Goal: Book appointment/travel/reservation

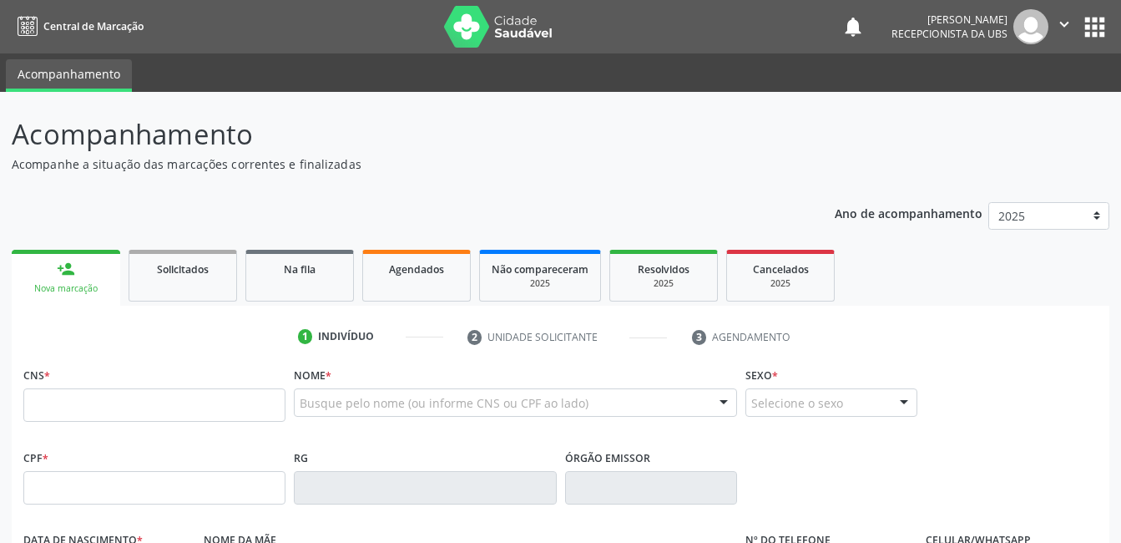
click at [377, 418] on div "Busque pelo nome (ou informe CNS ou CPF ao lado) Nenhum resultado encontrado pa…" at bounding box center [515, 408] width 442 height 40
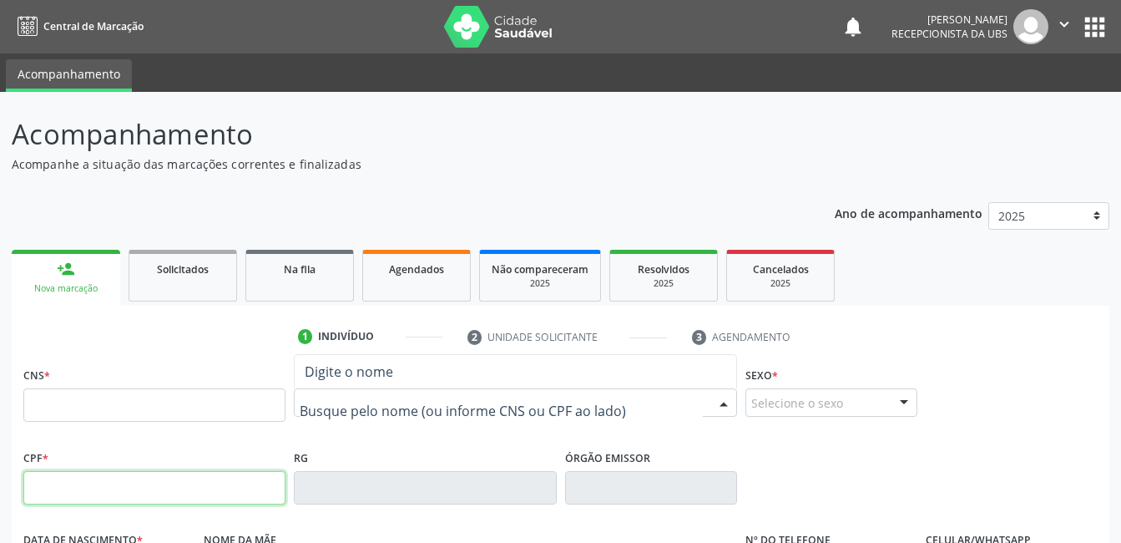
click at [220, 486] on input "text" at bounding box center [154, 487] width 262 height 33
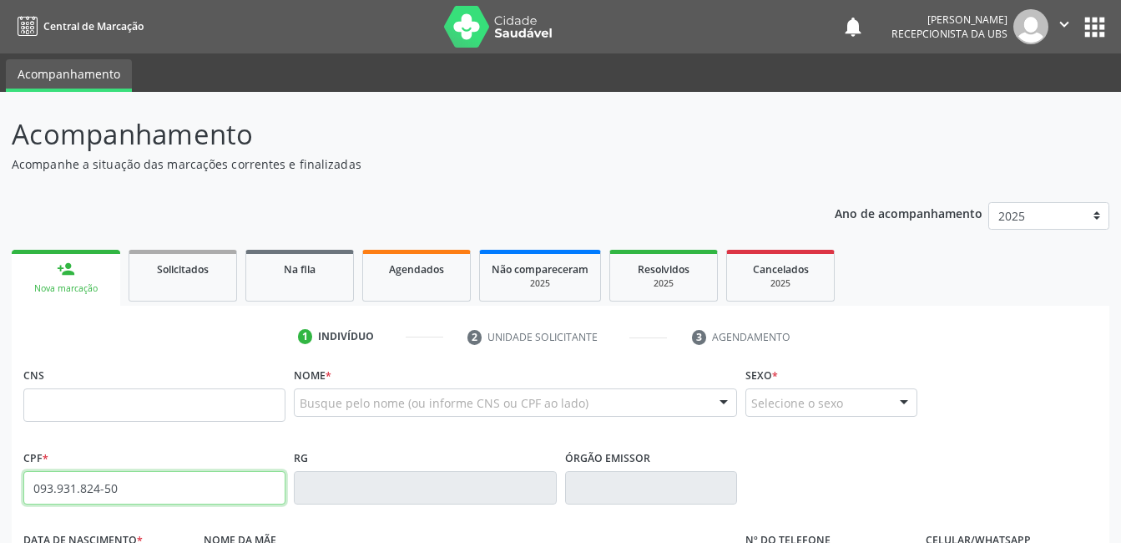
type input "093.931.824-50"
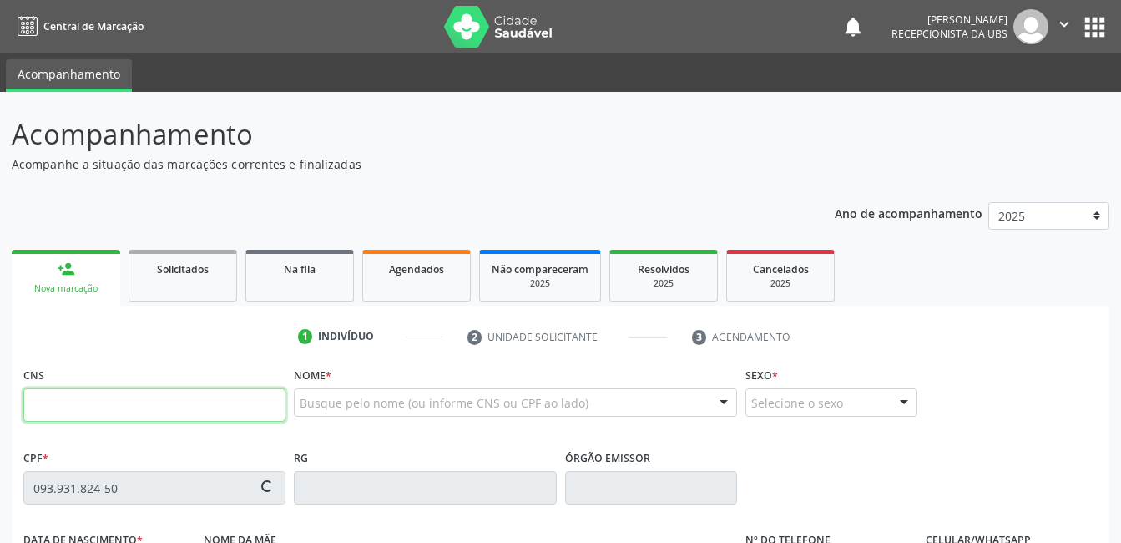
click at [251, 412] on input "text" at bounding box center [154, 404] width 262 height 33
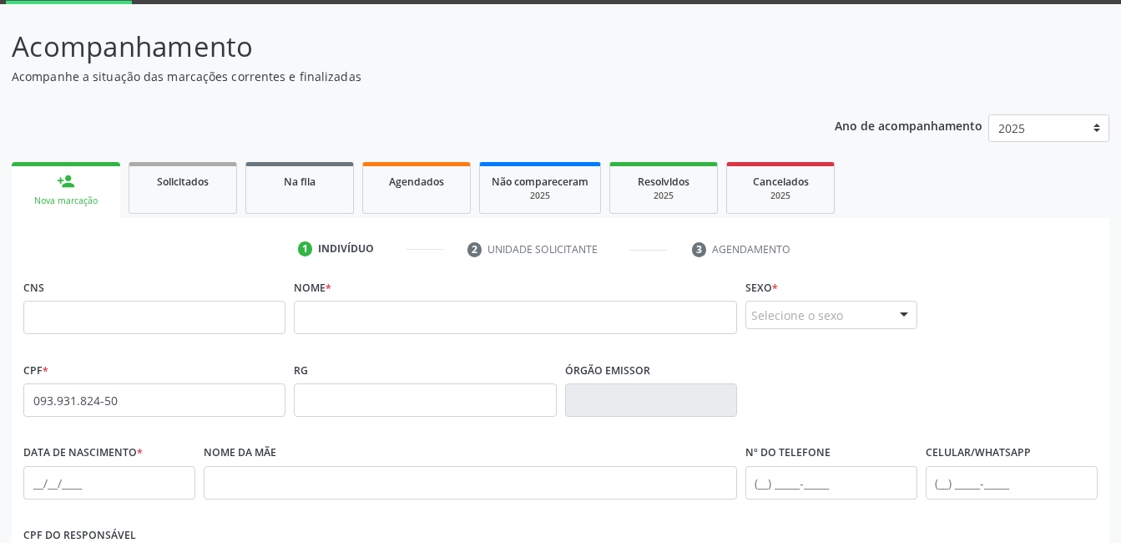
scroll to position [83, 0]
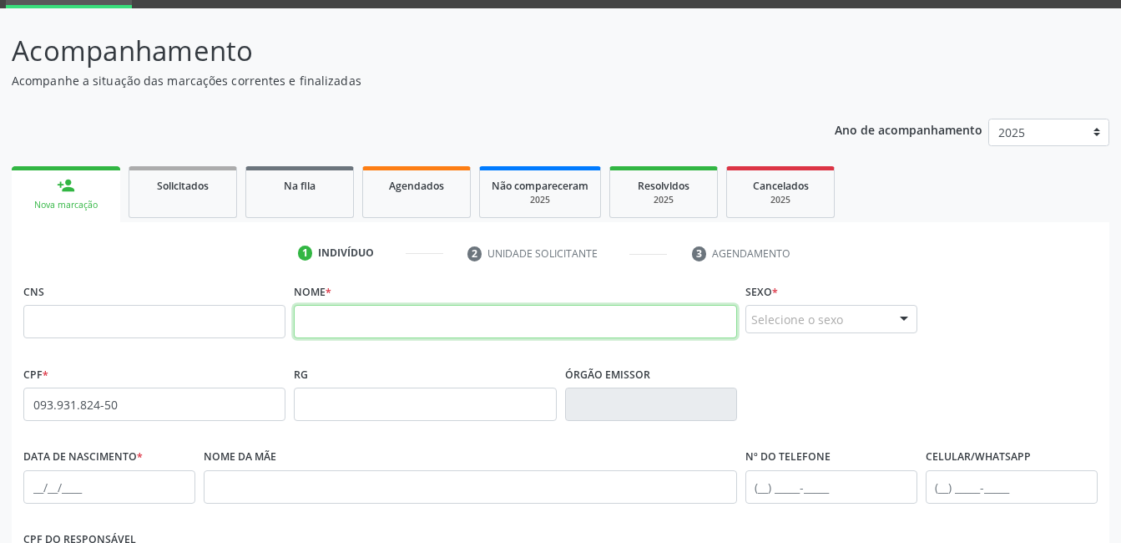
click at [434, 307] on input "text" at bounding box center [515, 321] width 442 height 33
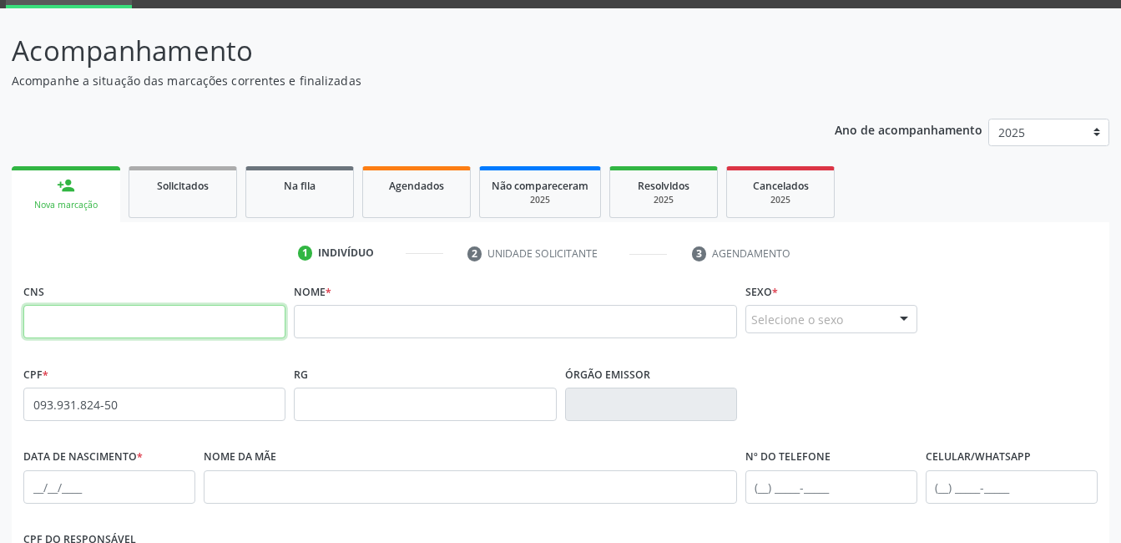
click at [94, 321] on input "text" at bounding box center [154, 321] width 262 height 33
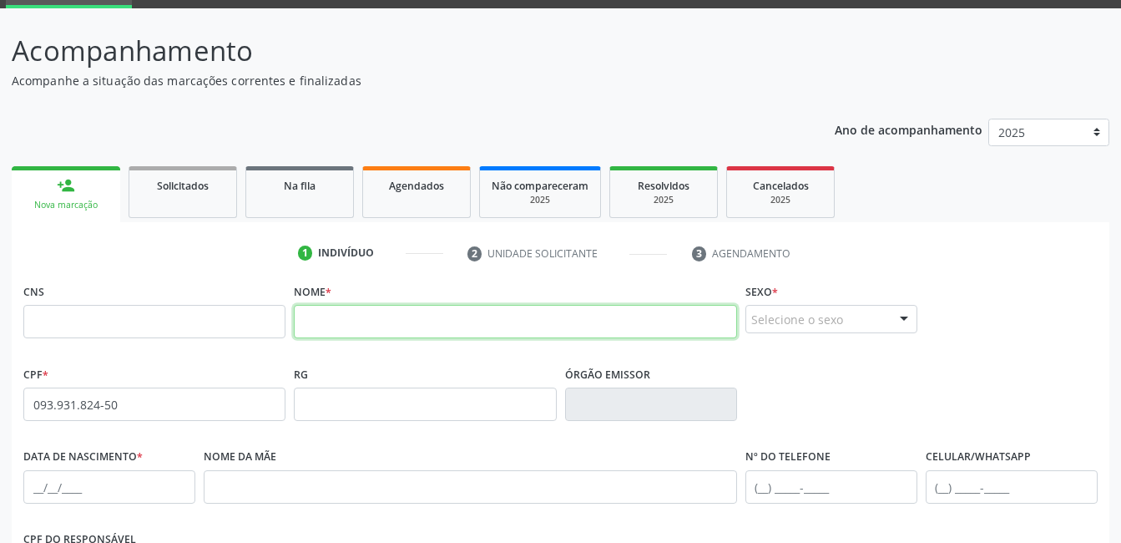
click at [369, 330] on input "text" at bounding box center [515, 321] width 442 height 33
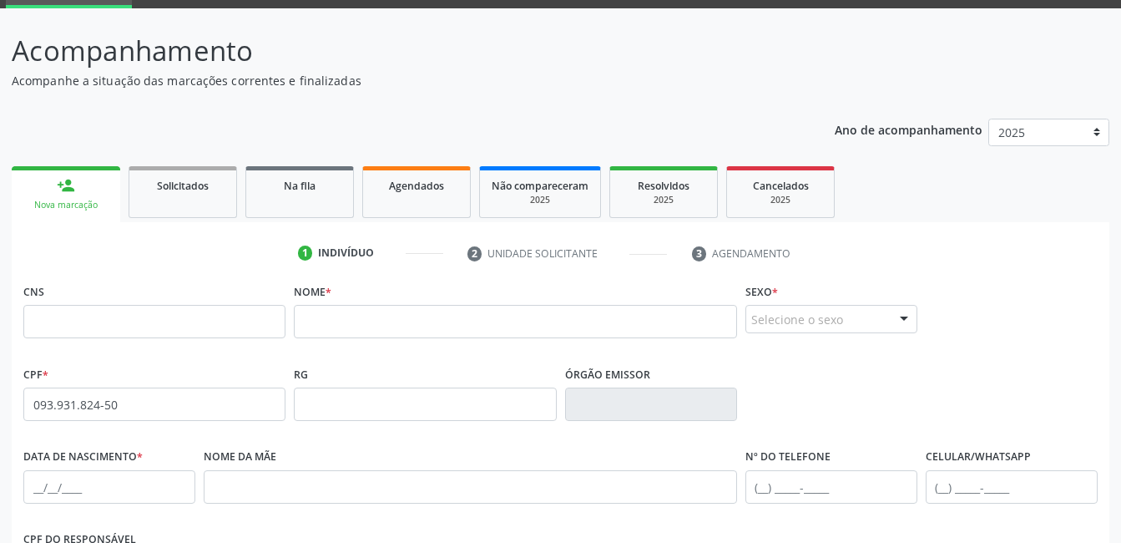
click at [264, 405] on span "none" at bounding box center [241, 401] width 73 height 18
click at [351, 342] on fieldset "Nome *" at bounding box center [515, 314] width 442 height 71
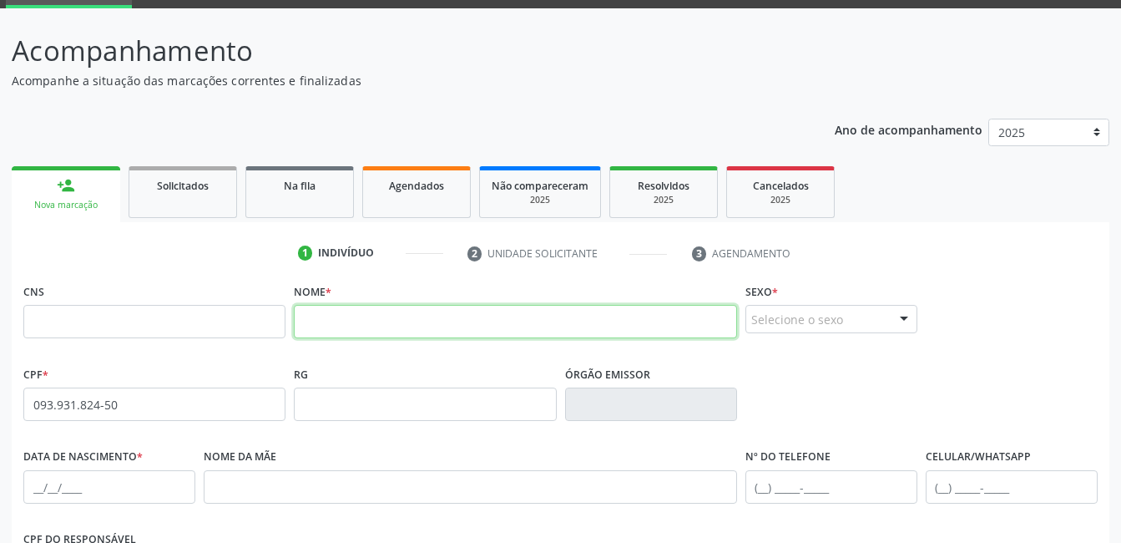
click at [361, 323] on input "text" at bounding box center [515, 321] width 442 height 33
type input "l"
type input "[PERSON_NAME] [GEOGRAPHIC_DATA]"
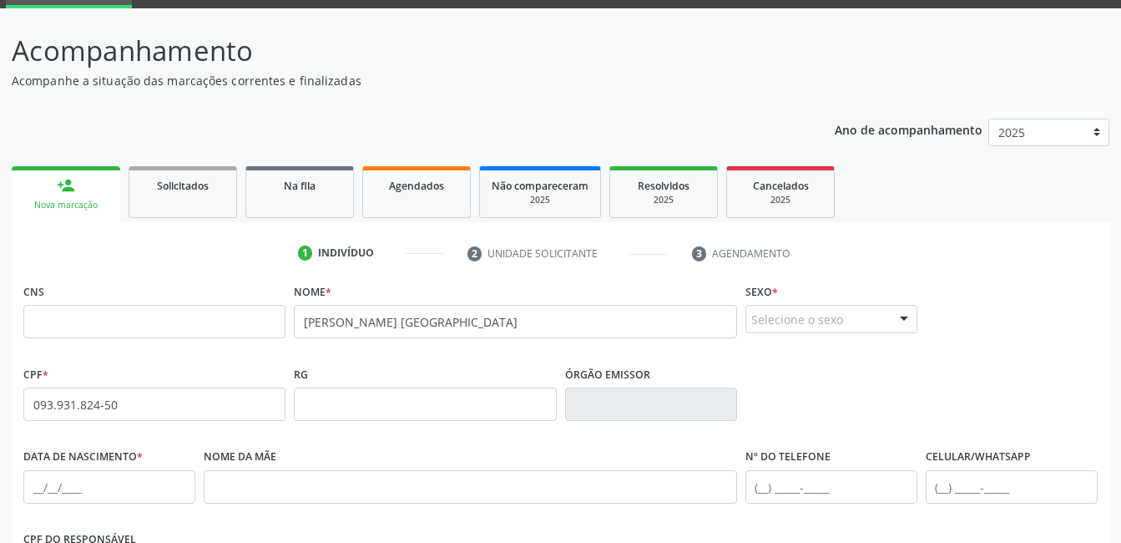
click at [791, 321] on div "Selecione o sexo" at bounding box center [832, 319] width 172 height 28
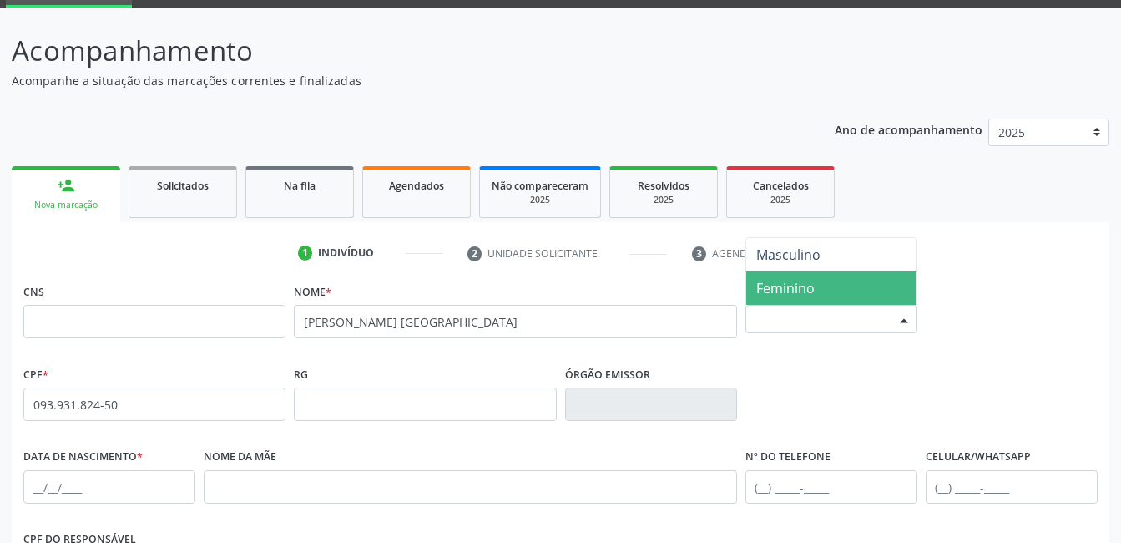
click at [793, 288] on span "Feminino" at bounding box center [785, 288] width 58 height 18
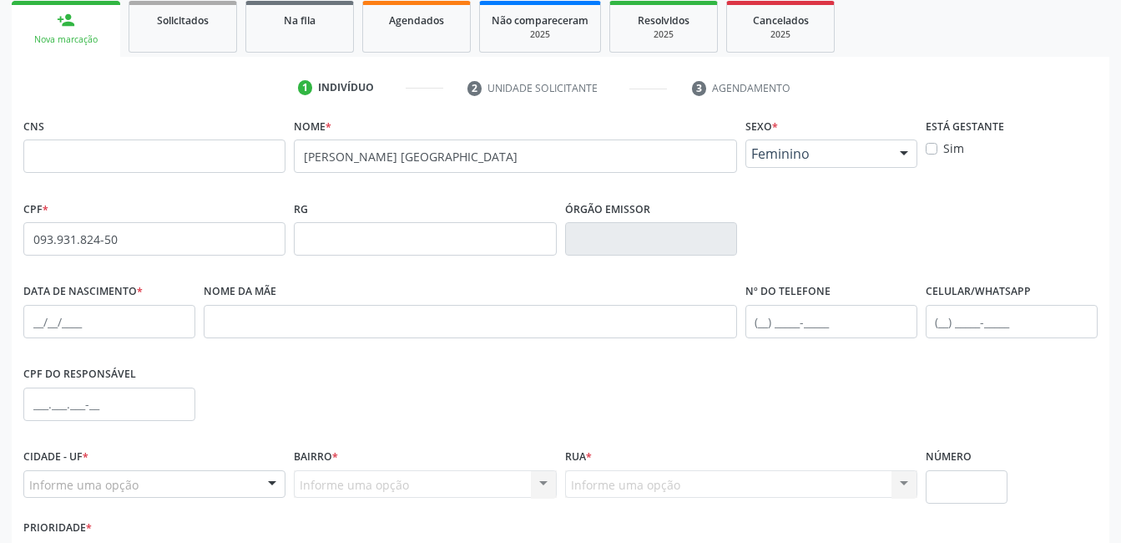
scroll to position [250, 0]
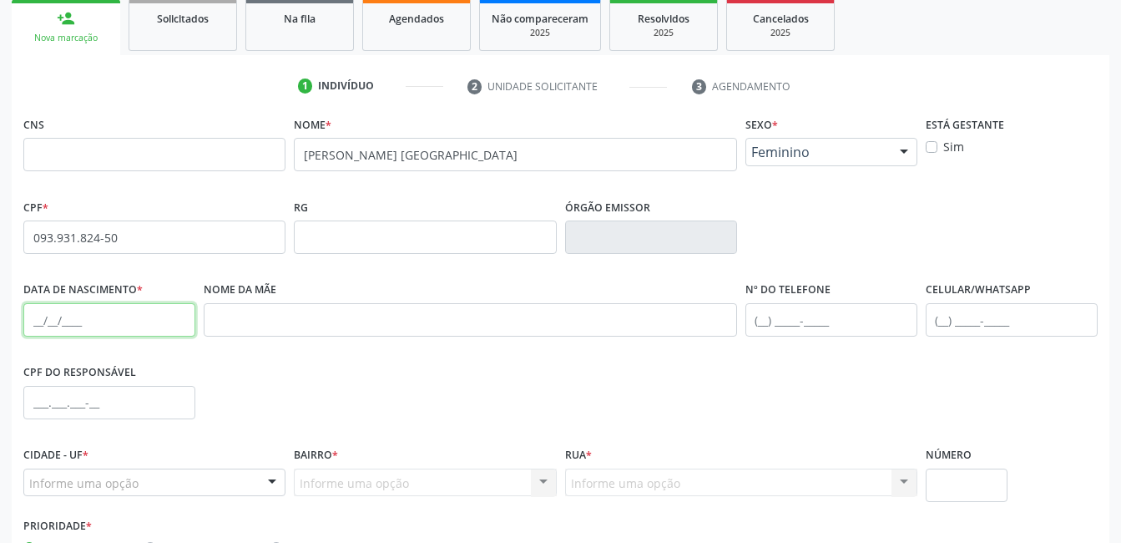
click at [149, 320] on input "text" at bounding box center [109, 319] width 172 height 33
type input "[DATE]"
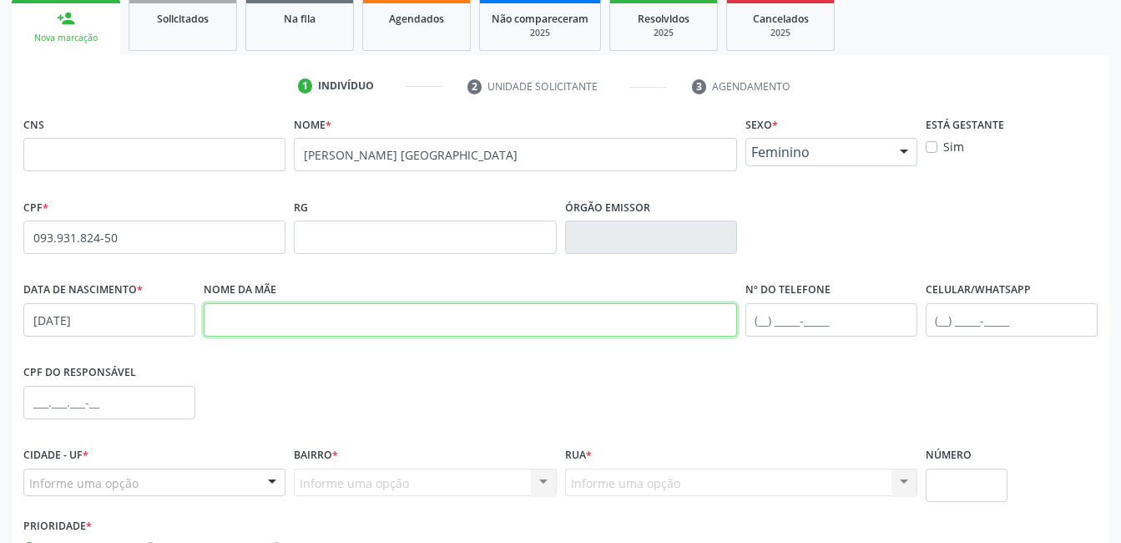
click at [260, 322] on input "text" at bounding box center [470, 319] width 533 height 33
type input "[PERSON_NAME]"
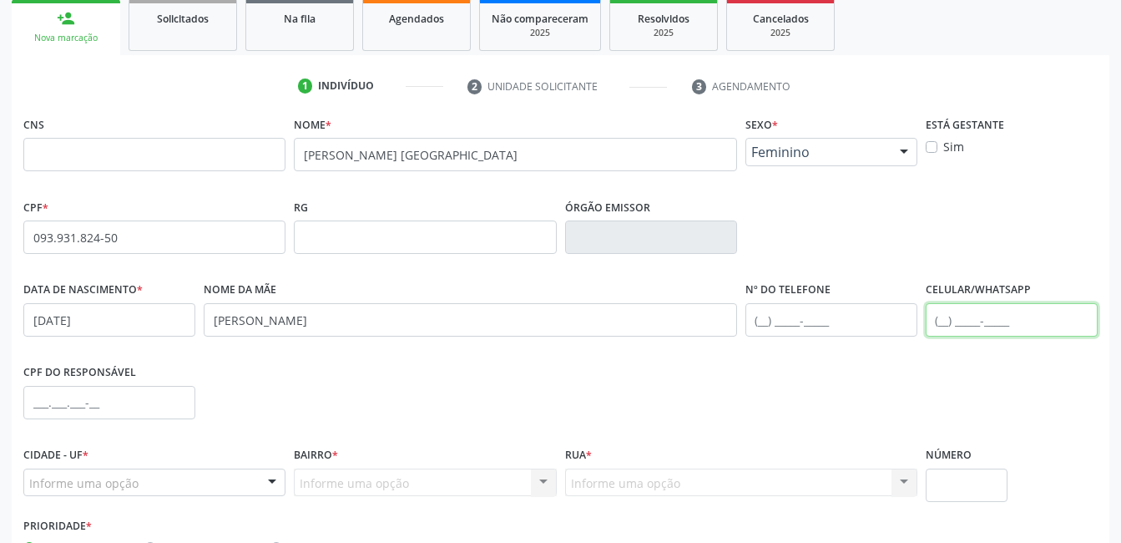
click at [948, 317] on input "text" at bounding box center [1012, 319] width 172 height 33
type input "[PHONE_NUMBER]"
click at [739, 389] on div "CPF do responsável" at bounding box center [560, 401] width 1083 height 83
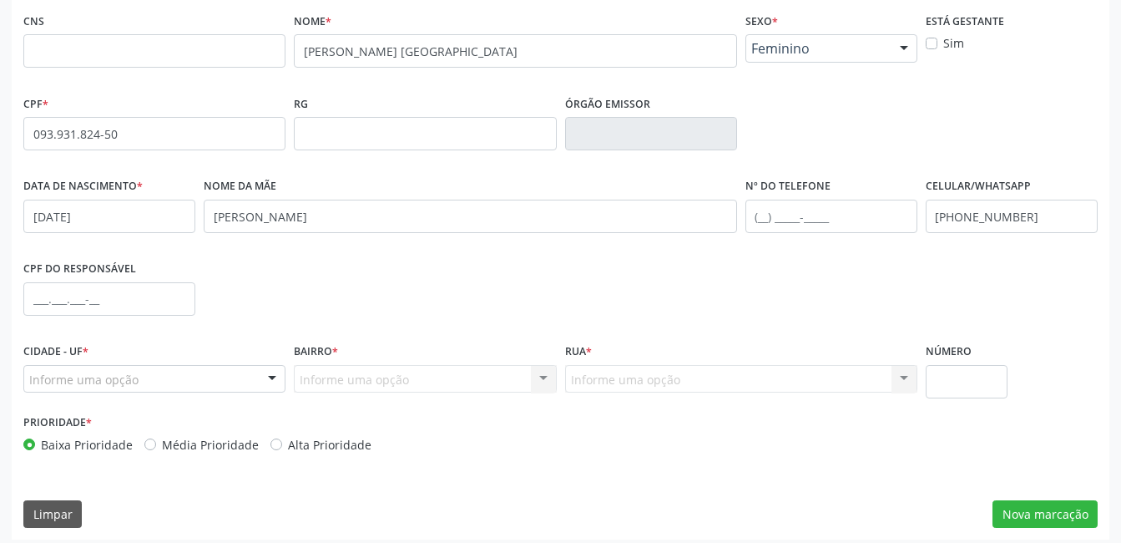
scroll to position [362, 0]
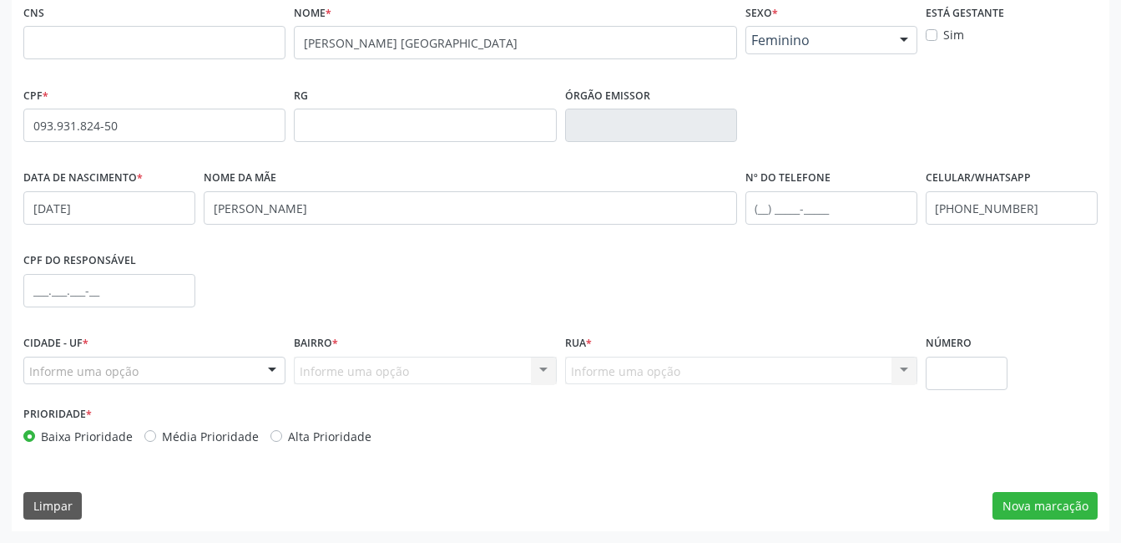
click at [271, 363] on div at bounding box center [272, 371] width 25 height 28
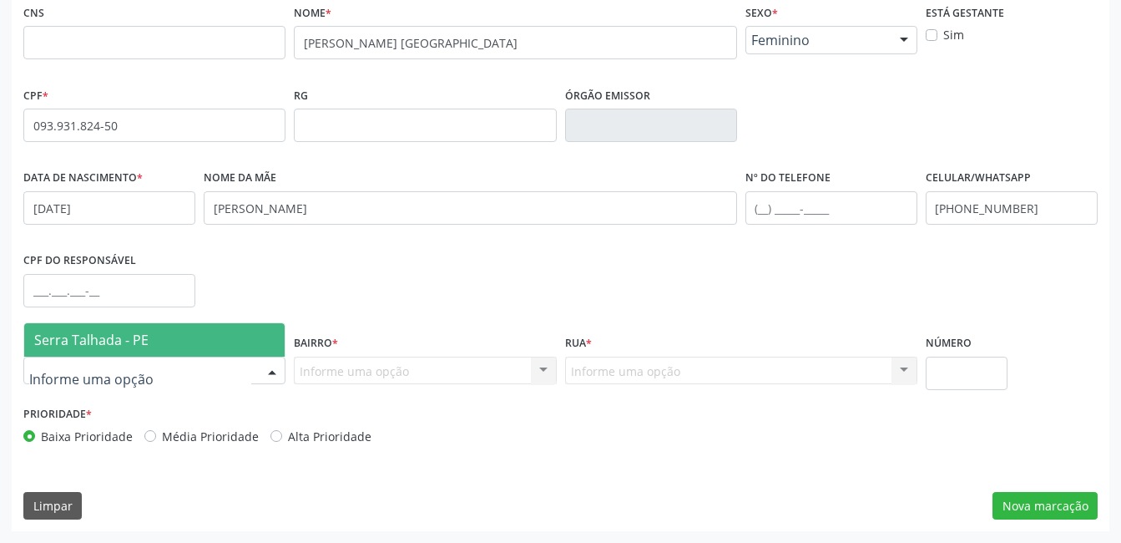
click at [208, 346] on span "Serra Talhada - PE" at bounding box center [154, 339] width 260 height 33
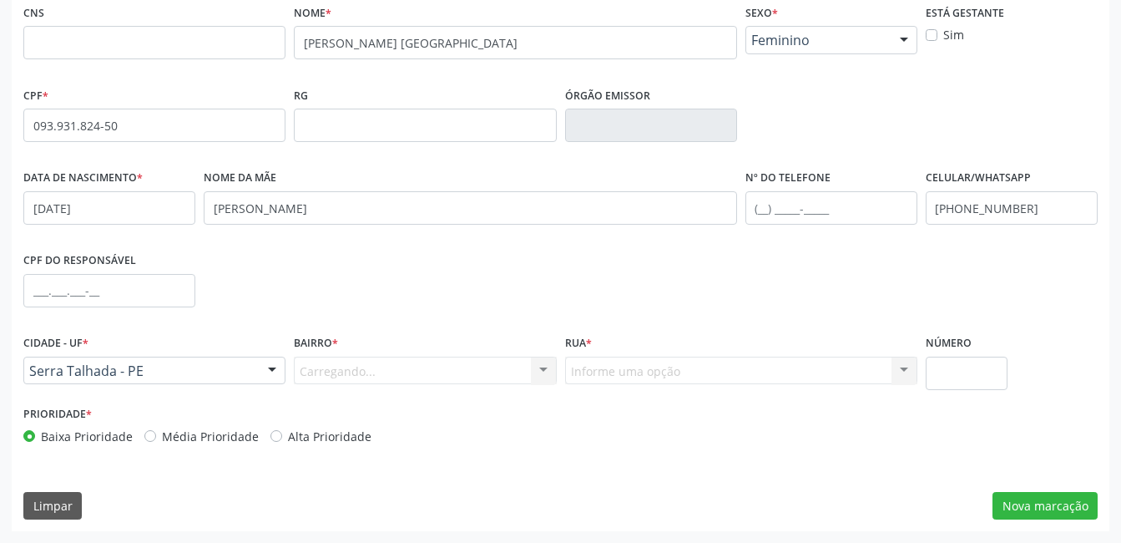
click at [331, 378] on div "Carregando... Nenhum resultado encontrado para: " " Nenhuma opção encontrada. D…" at bounding box center [425, 371] width 262 height 28
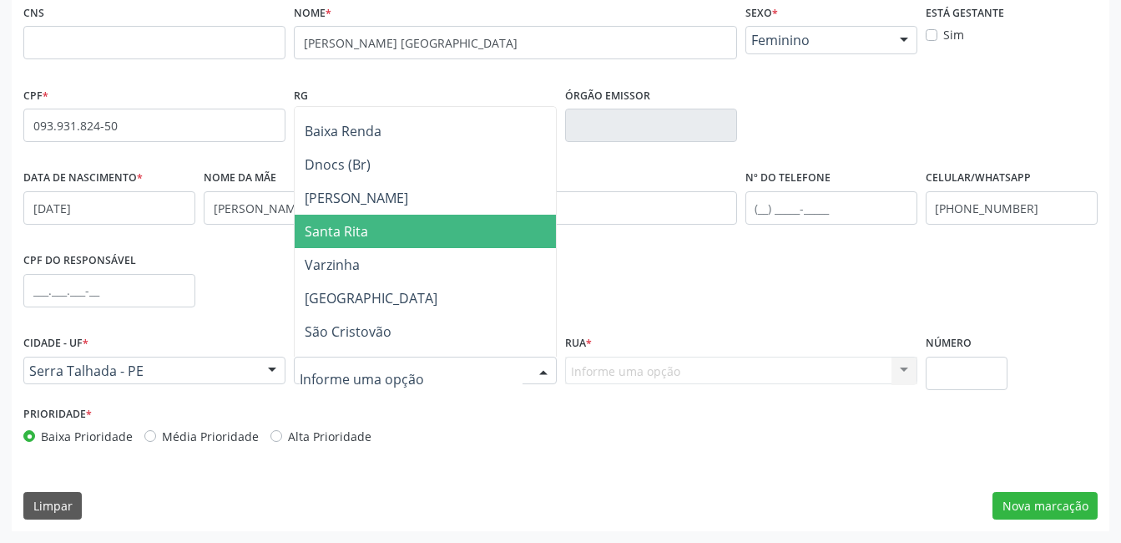
scroll to position [250, 0]
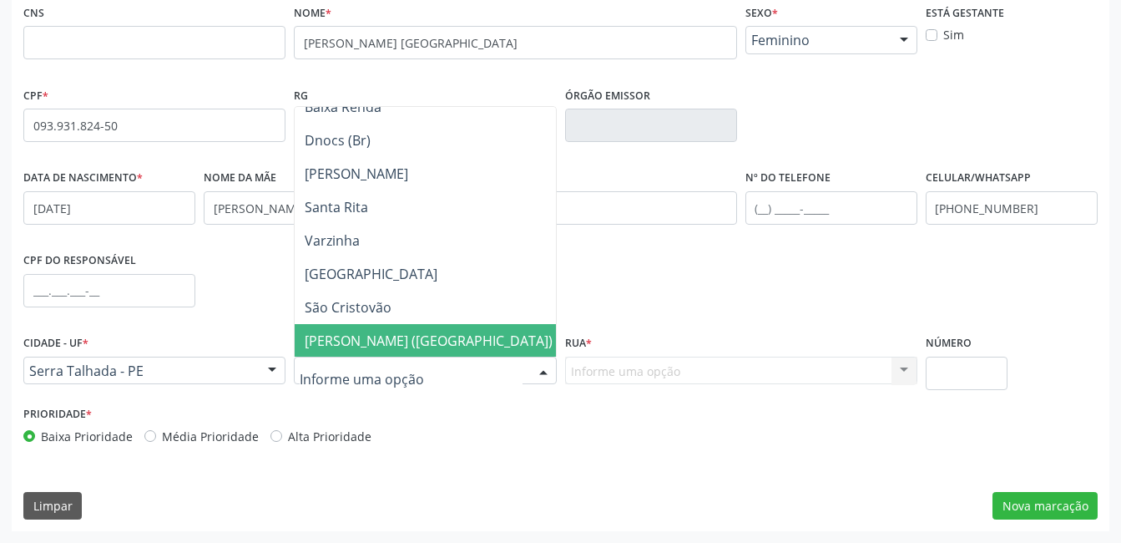
click at [417, 372] on input "text" at bounding box center [411, 378] width 222 height 33
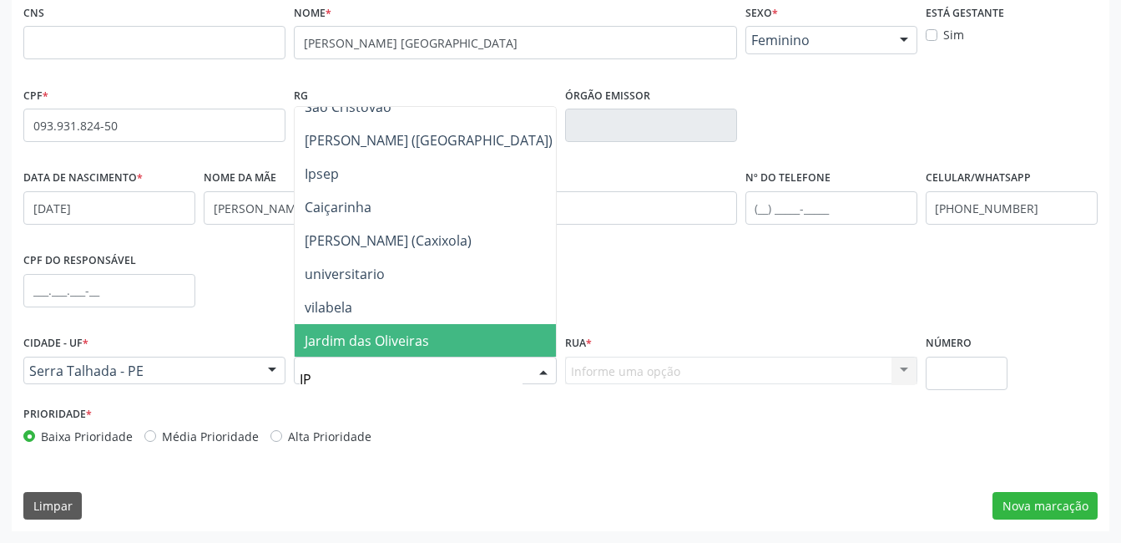
scroll to position [0, 0]
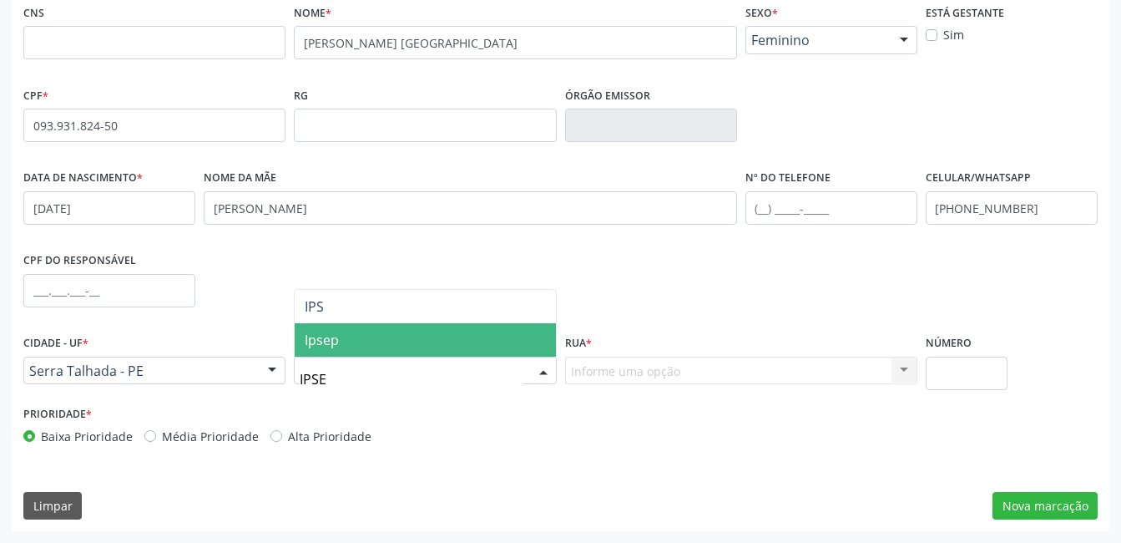
type input "IPSEP"
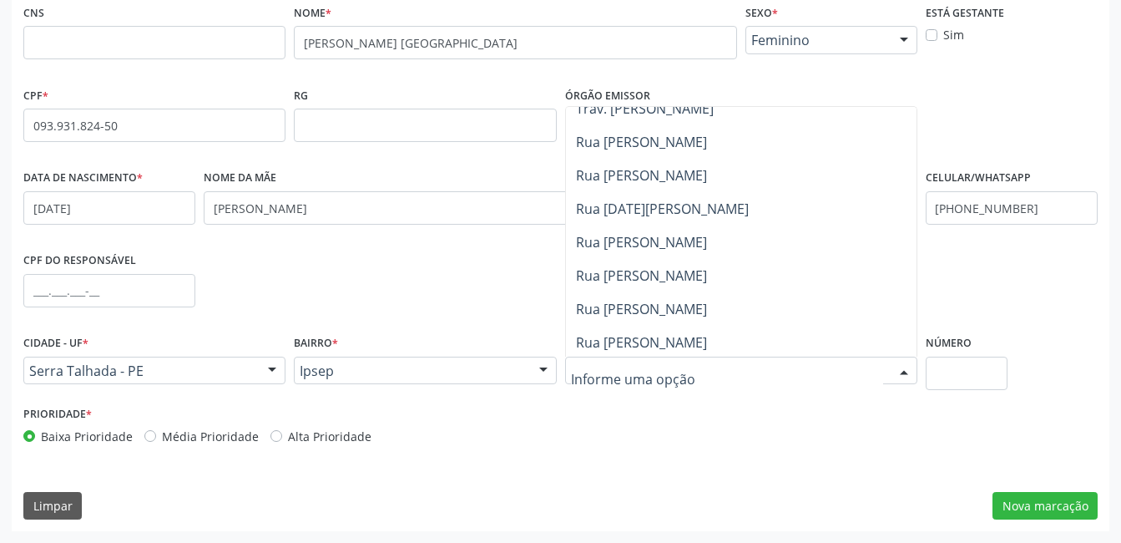
scroll to position [417, 0]
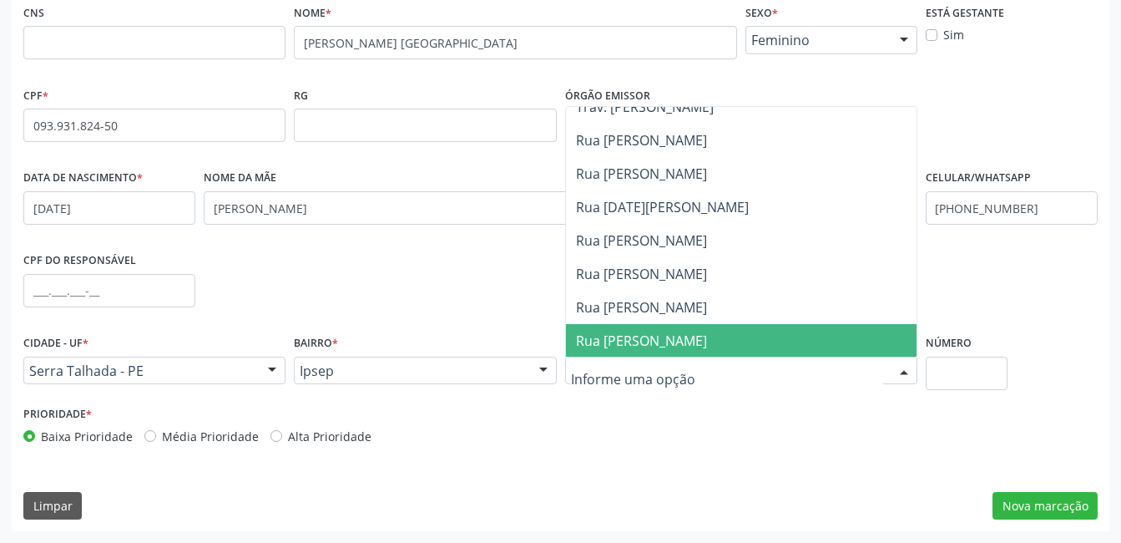
click at [545, 370] on div at bounding box center [543, 371] width 25 height 28
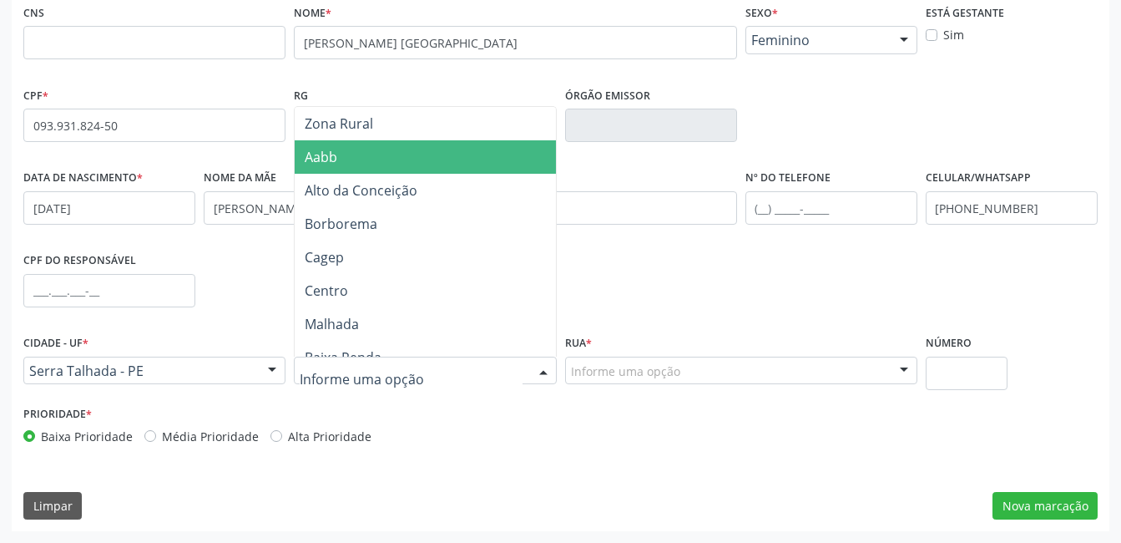
click at [394, 165] on span "Aabb" at bounding box center [429, 156] width 268 height 33
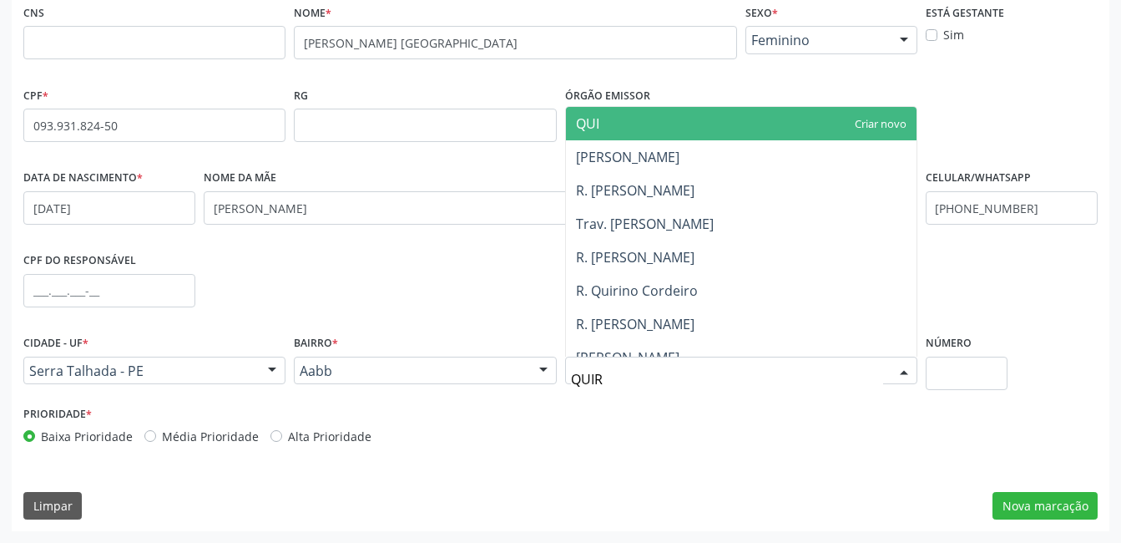
type input "QUIRI"
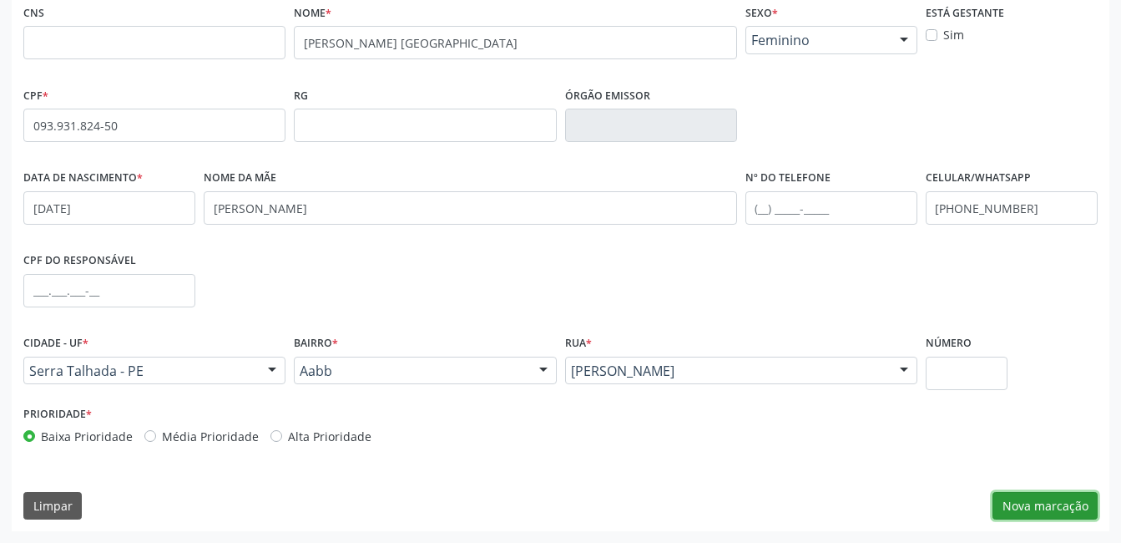
click at [1021, 508] on button "Nova marcação" at bounding box center [1045, 506] width 105 height 28
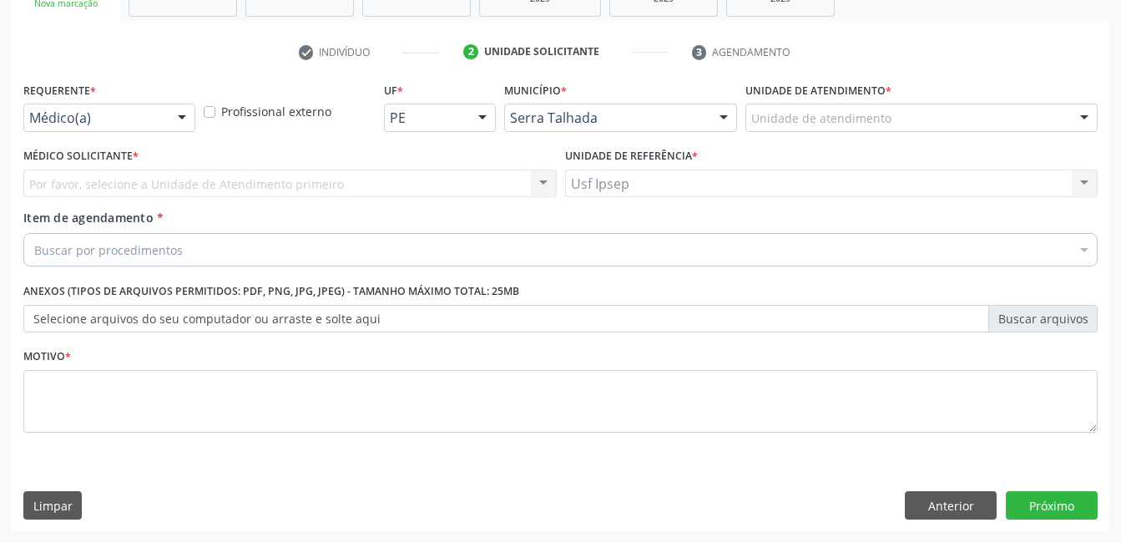
scroll to position [285, 0]
click at [186, 112] on div at bounding box center [181, 118] width 25 height 28
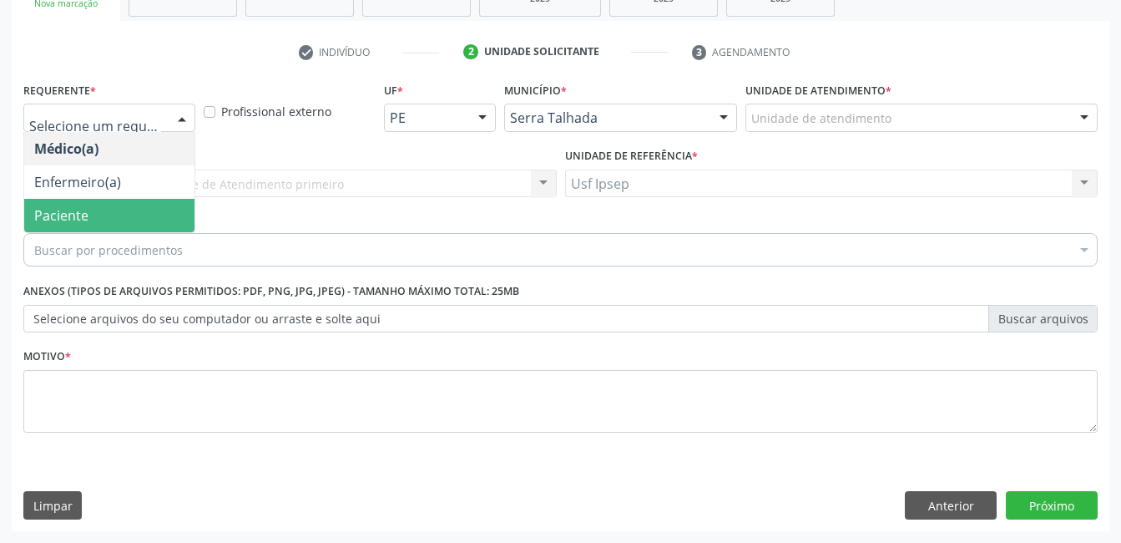
click at [108, 205] on span "Paciente" at bounding box center [109, 215] width 170 height 33
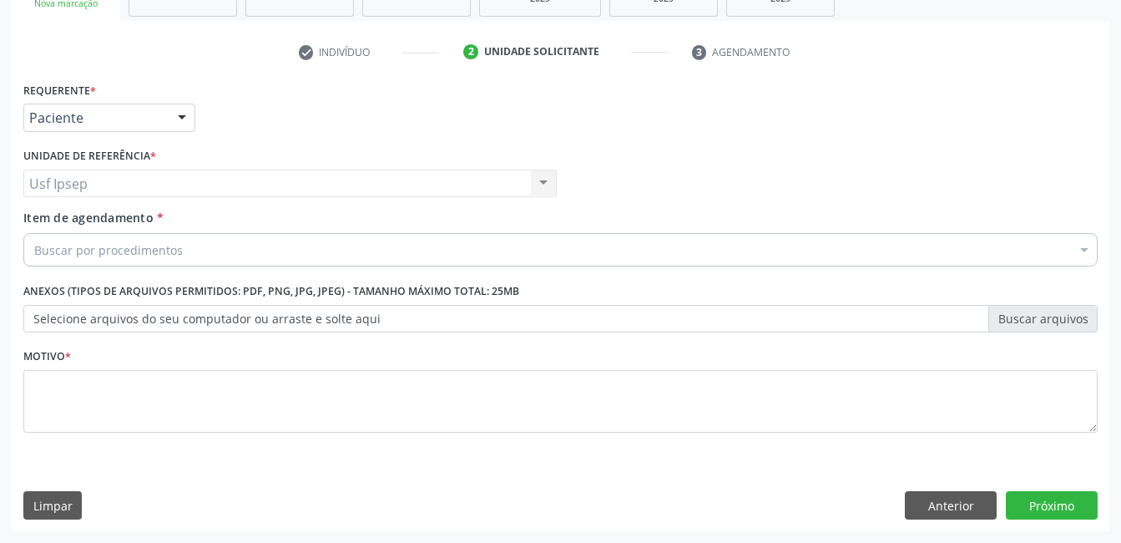
click at [168, 176] on div "Usf Ipsep Usf Ipsep Nenhum resultado encontrado para: " " Não há nenhuma opção …" at bounding box center [289, 183] width 533 height 28
click at [174, 263] on div "Buscar por procedimentos" at bounding box center [560, 249] width 1075 height 33
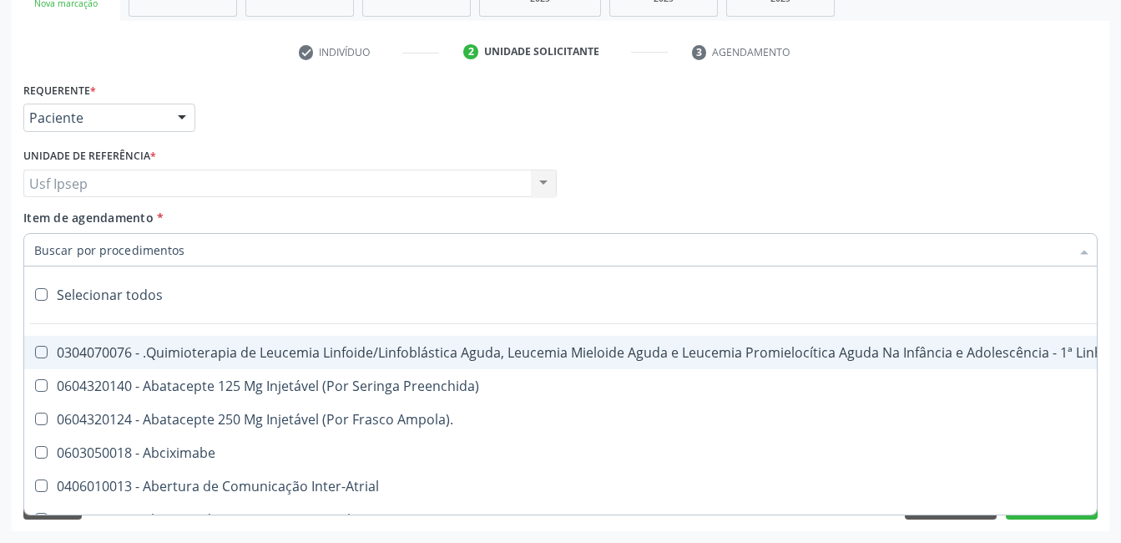
click at [174, 245] on input "Item de agendamento *" at bounding box center [552, 249] width 1036 height 33
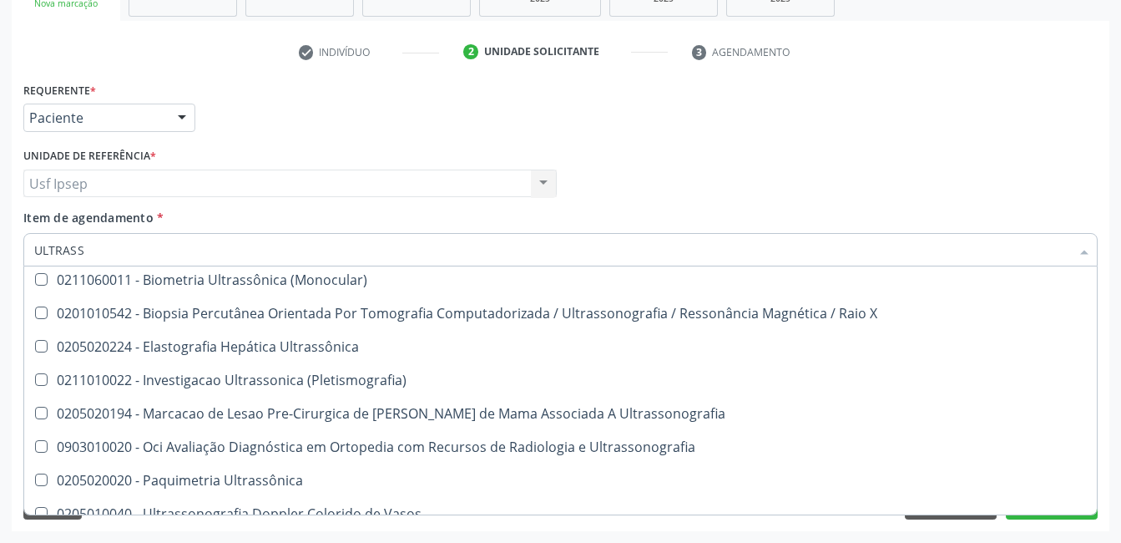
scroll to position [0, 0]
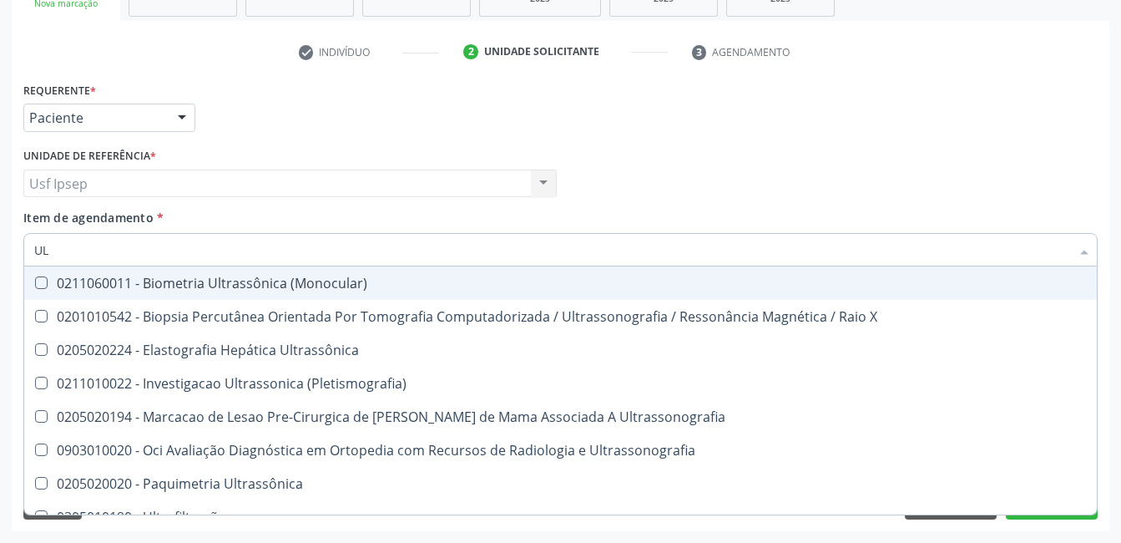
type input "U"
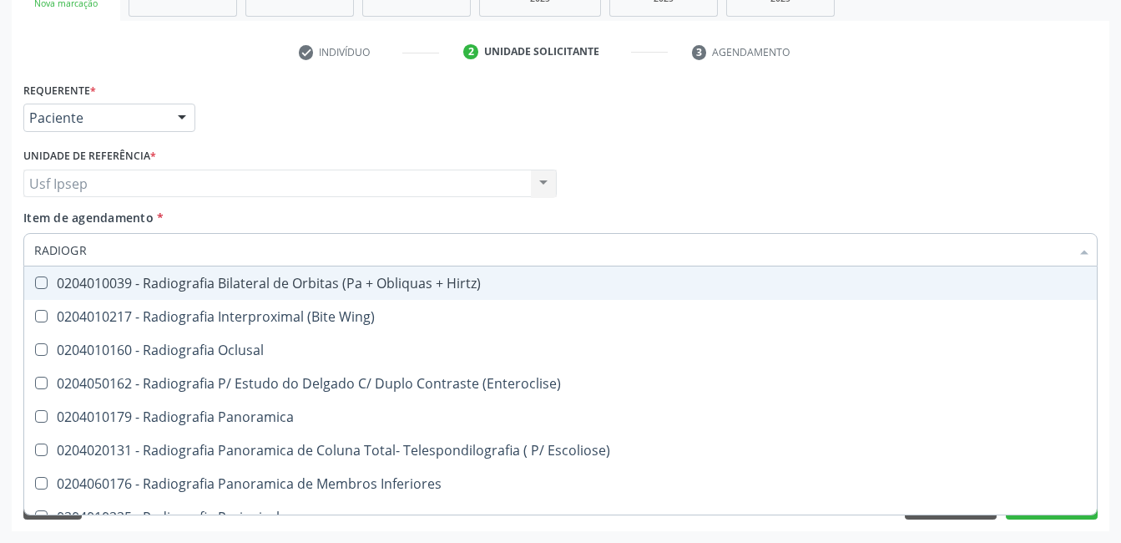
type input "RADIOGRA"
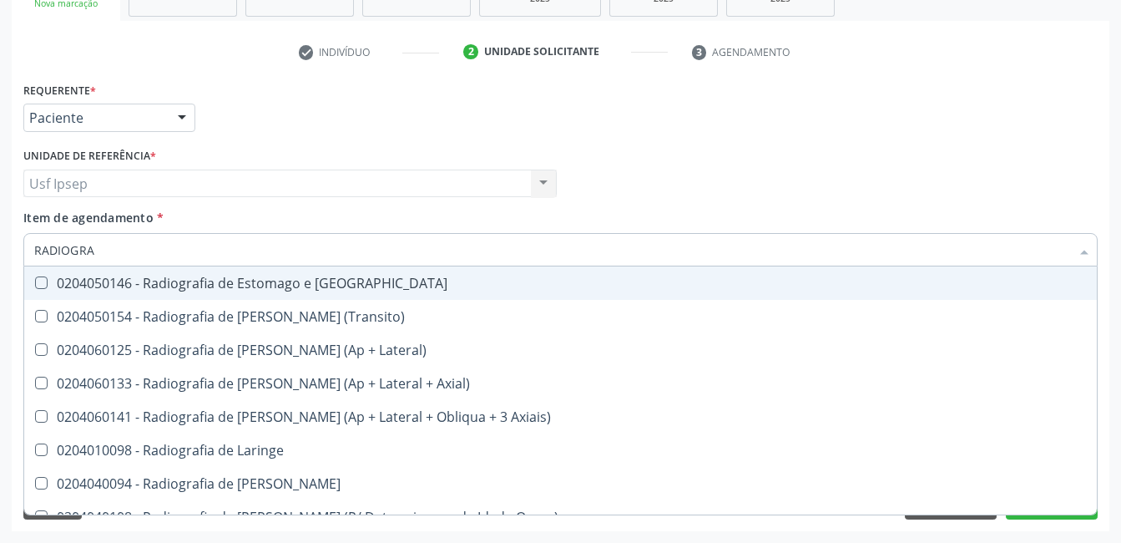
scroll to position [1586, 0]
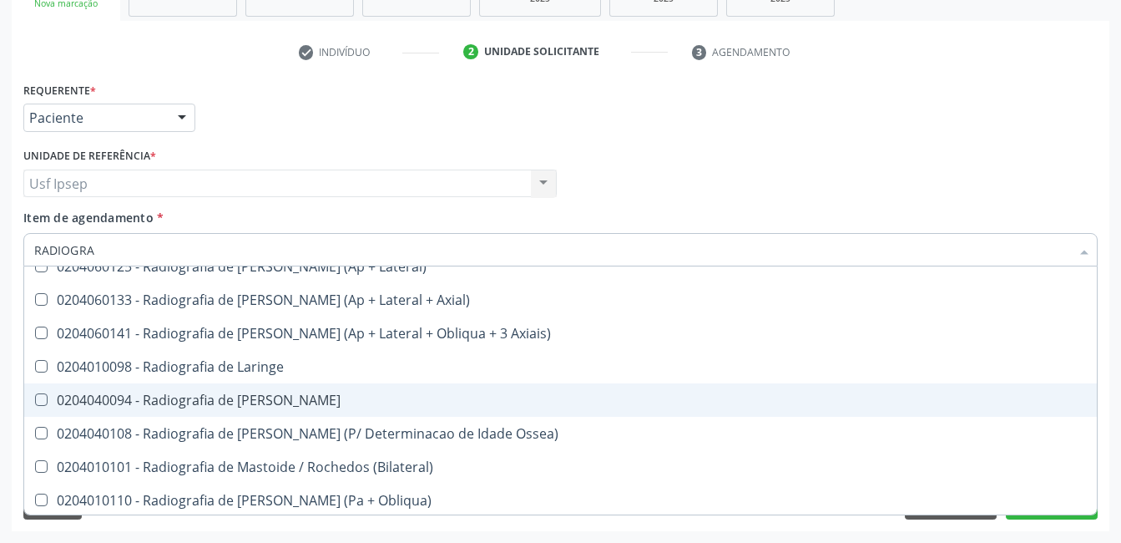
click at [279, 397] on div "0204040094 - Radiografia de [PERSON_NAME]" at bounding box center [560, 399] width 1053 height 13
checkbox Mao "true"
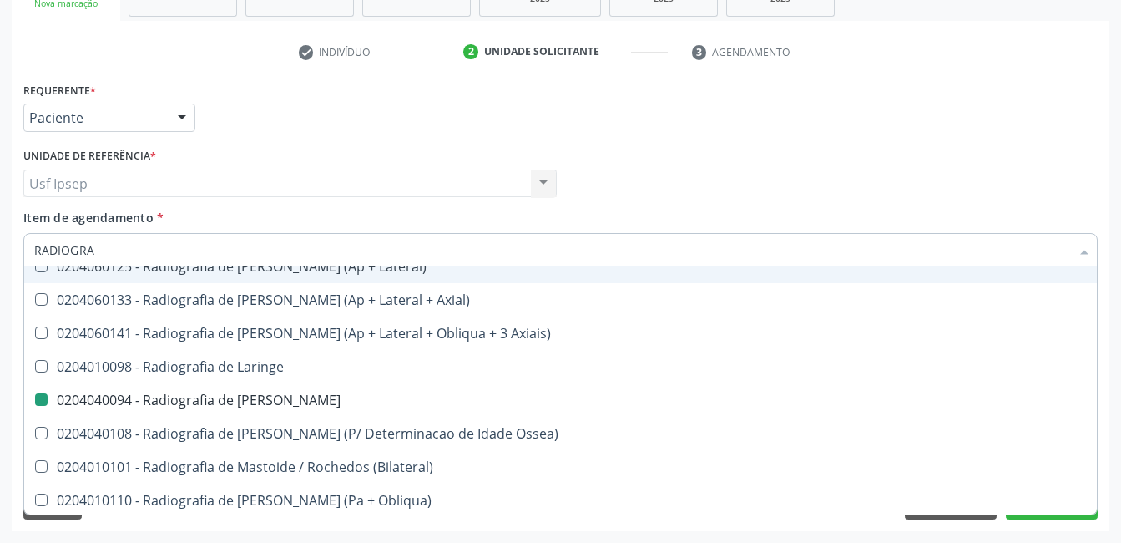
click at [639, 178] on div "Médico Solicitante Por favor, selecione a Unidade de Atendimento primeiro Nenhu…" at bounding box center [560, 176] width 1083 height 65
checkbox Wing\) "true"
checkbox Mao "false"
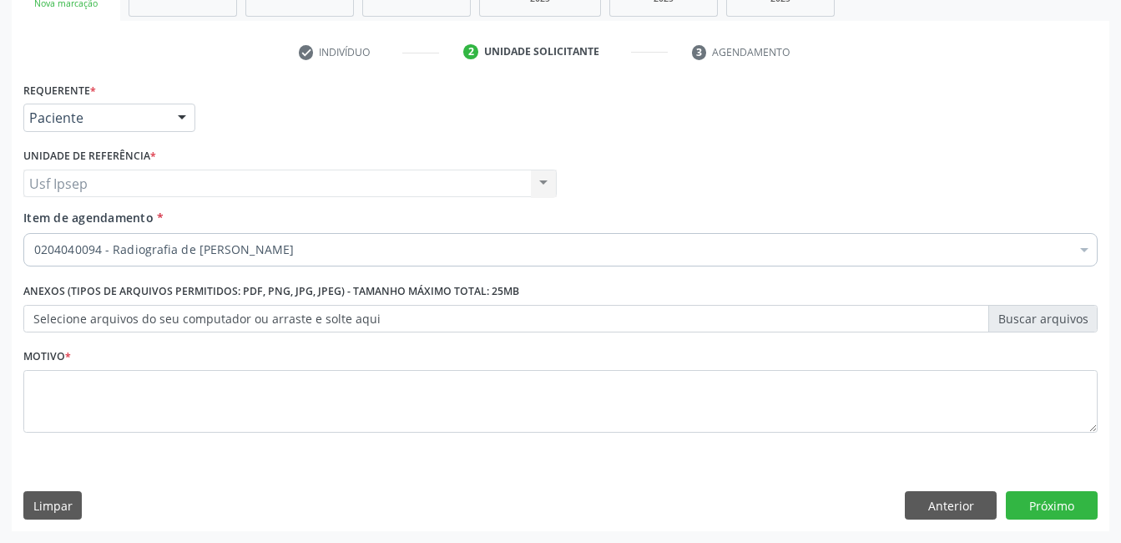
scroll to position [0, 0]
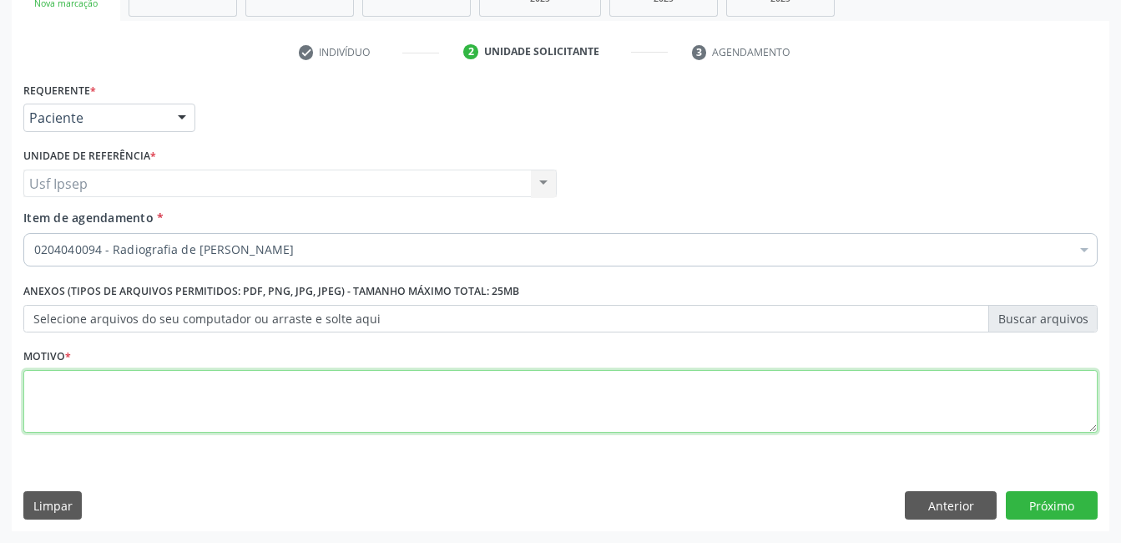
click at [131, 393] on textarea at bounding box center [560, 401] width 1075 height 63
type textarea "*"
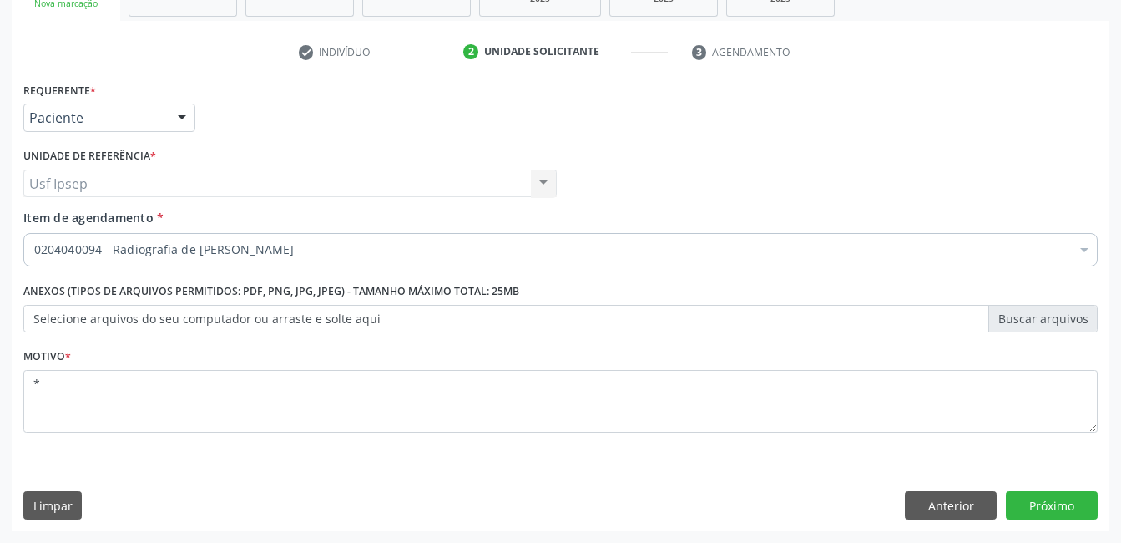
click at [1015, 489] on div "Requerente * Paciente Médico(a) Enfermeiro(a) Paciente Nenhum resultado encontr…" at bounding box center [561, 304] width 1098 height 453
click at [1026, 500] on button "Próximo" at bounding box center [1052, 505] width 92 height 28
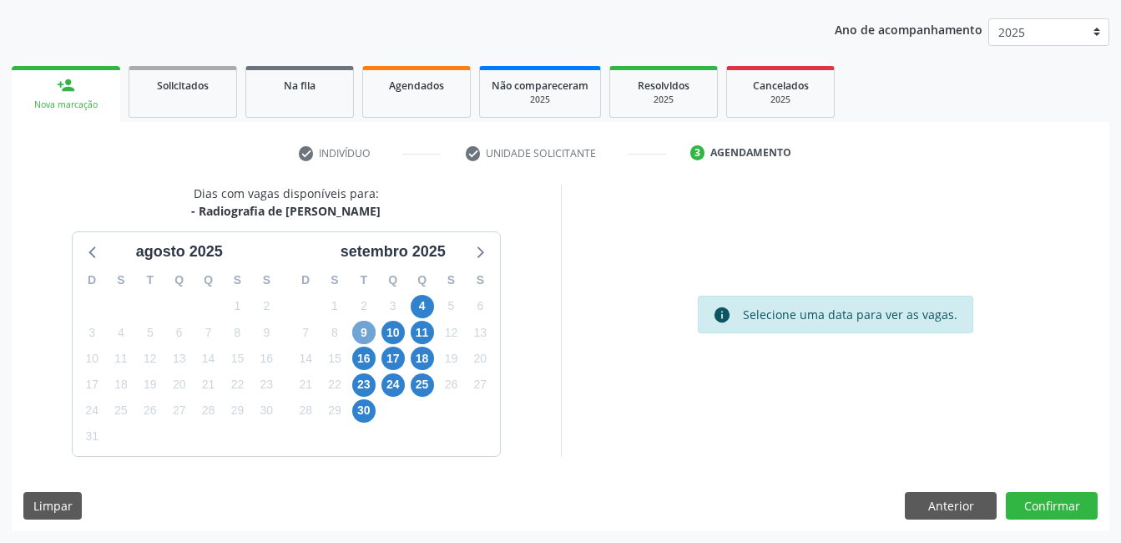
click at [364, 329] on span "9" at bounding box center [363, 332] width 23 height 23
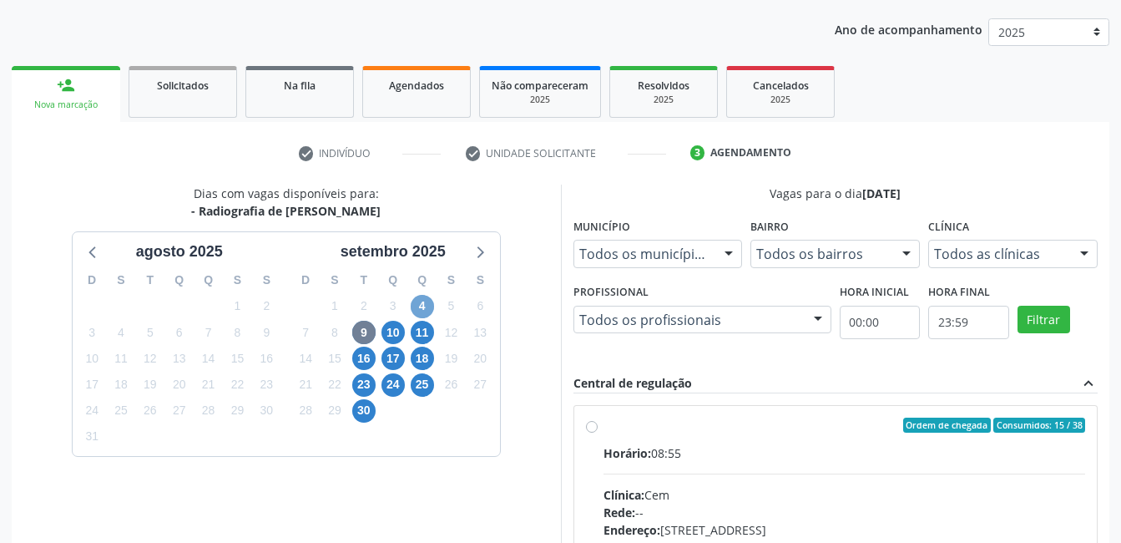
click at [426, 306] on span "4" at bounding box center [422, 306] width 23 height 23
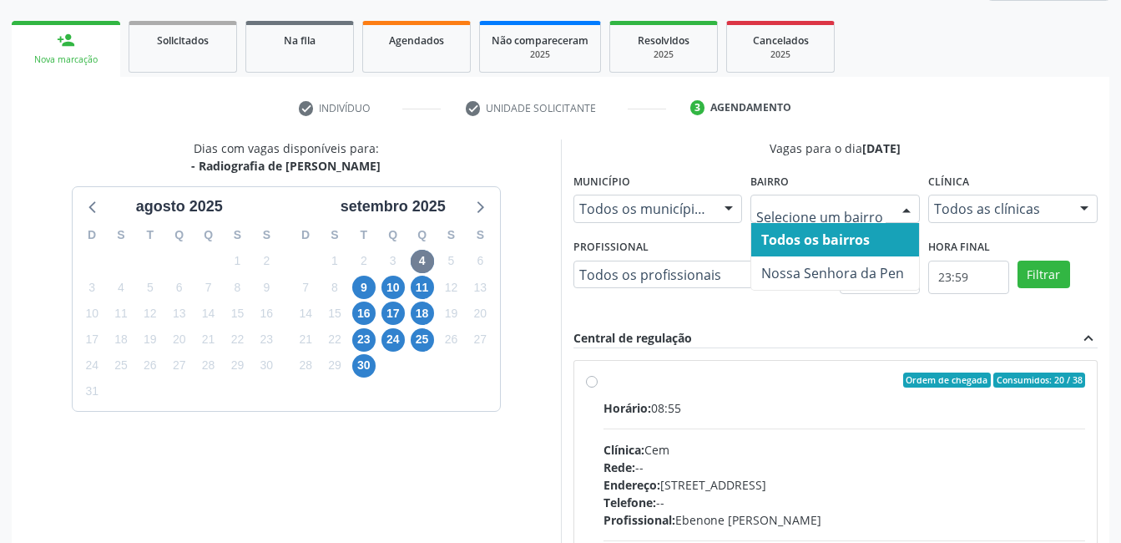
scroll to position [258, 0]
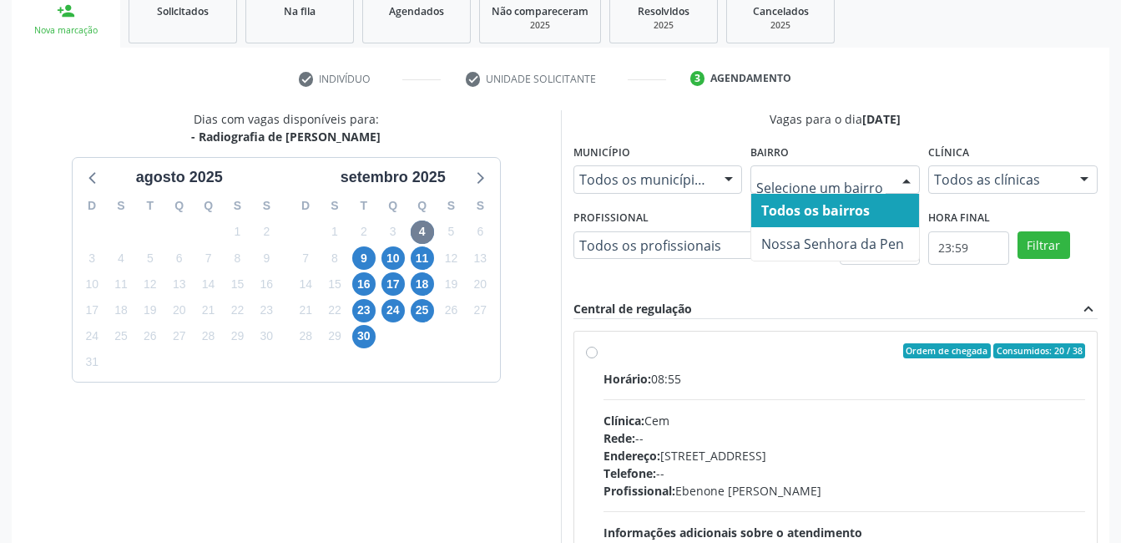
click at [604, 348] on label "Ordem de chegada Consumidos: 20 / 38 Horário: 08:55 Clínica: Cem Rede: -- Ender…" at bounding box center [845, 471] width 483 height 256
click at [591, 348] on input "Ordem de chegada Consumidos: 20 / 38 Horário: 08:55 Clínica: Cem Rede: -- Ender…" at bounding box center [592, 350] width 12 height 15
radio input "true"
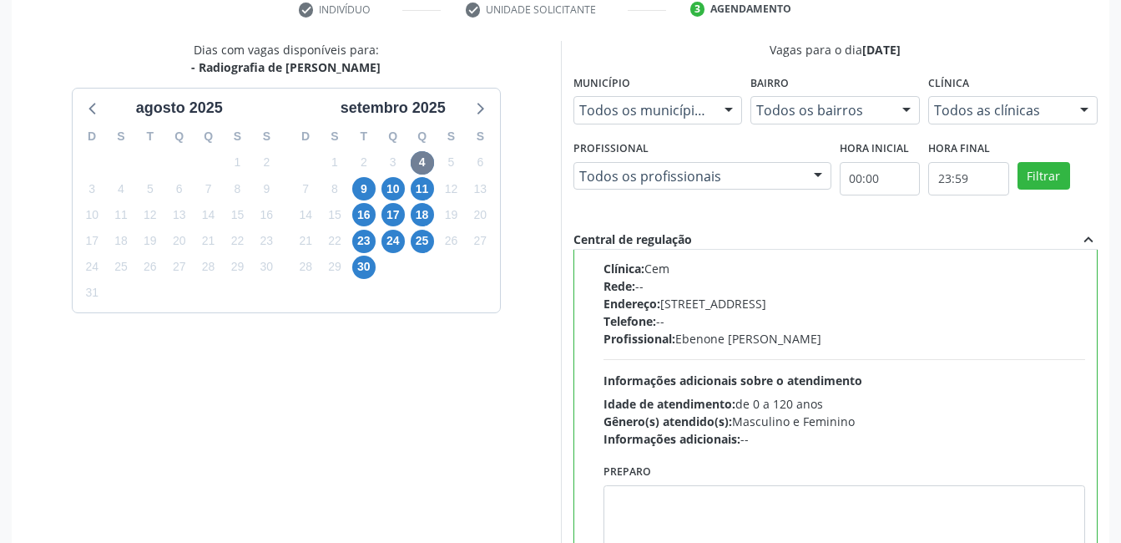
scroll to position [455, 0]
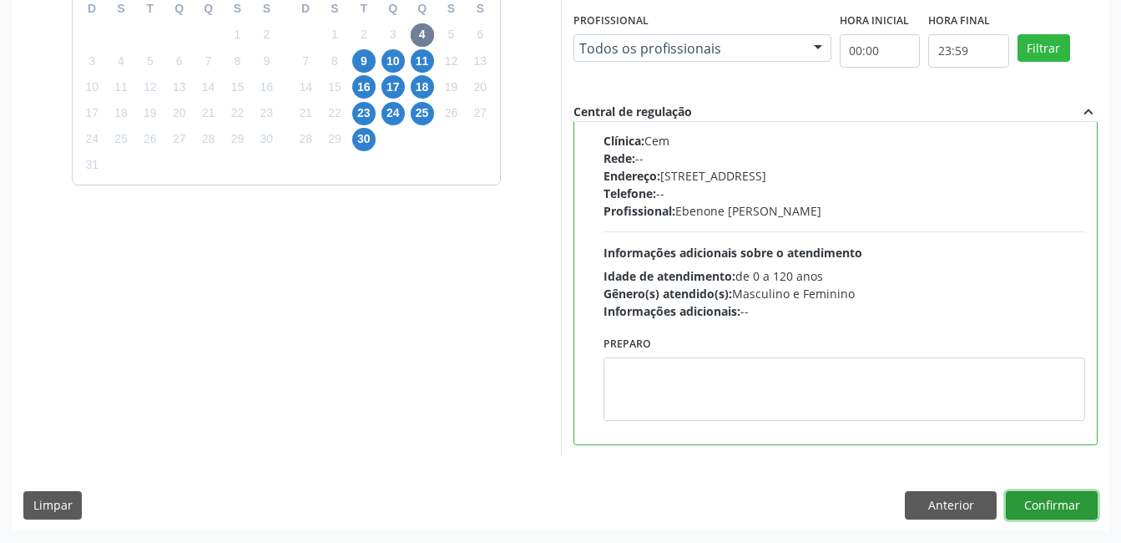
click at [1061, 504] on button "Confirmar" at bounding box center [1052, 505] width 92 height 28
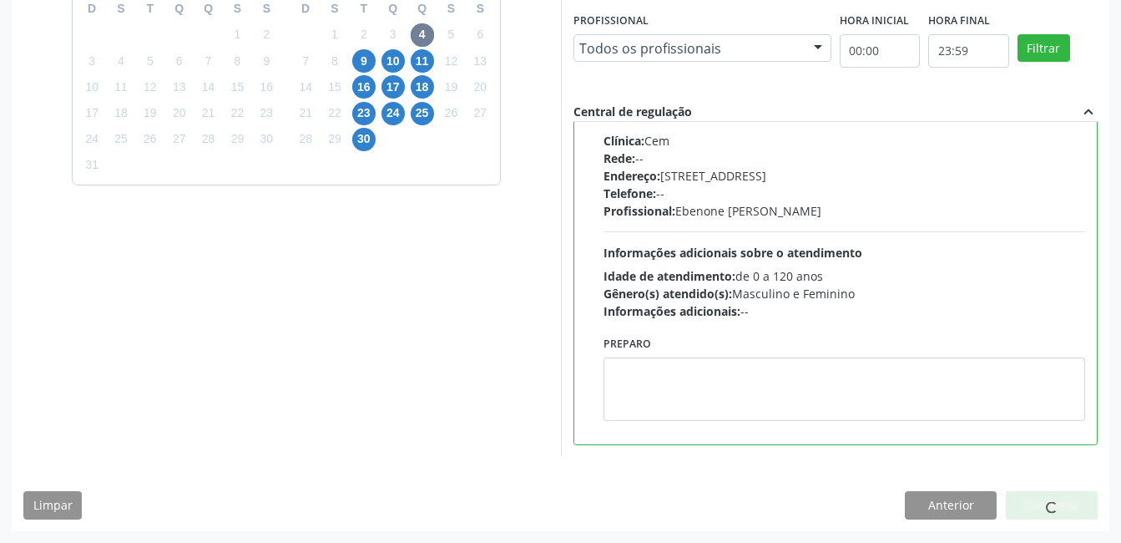
scroll to position [8, 0]
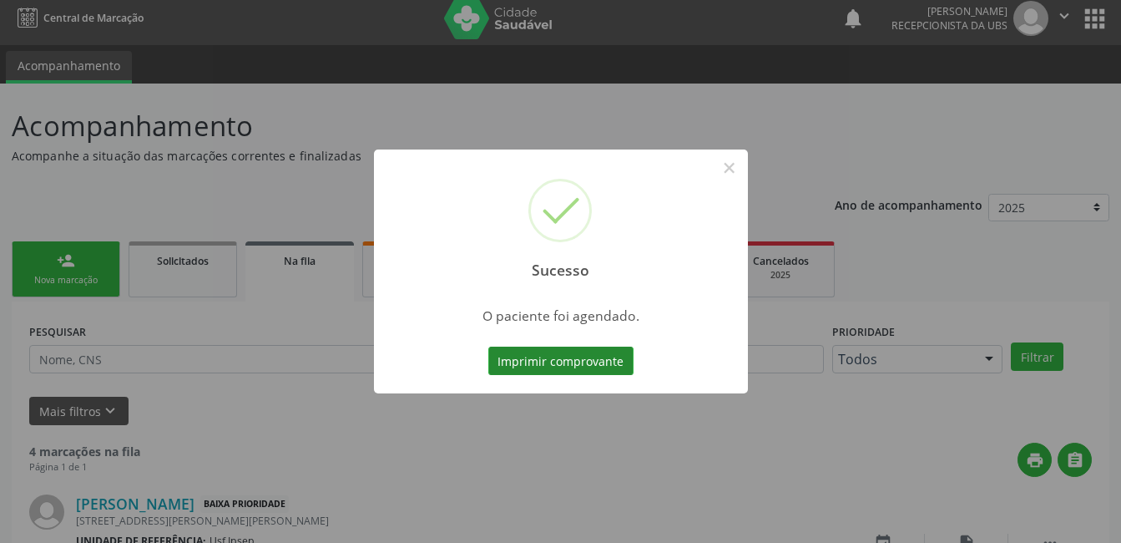
click at [598, 357] on button "Imprimir comprovante" at bounding box center [560, 360] width 145 height 28
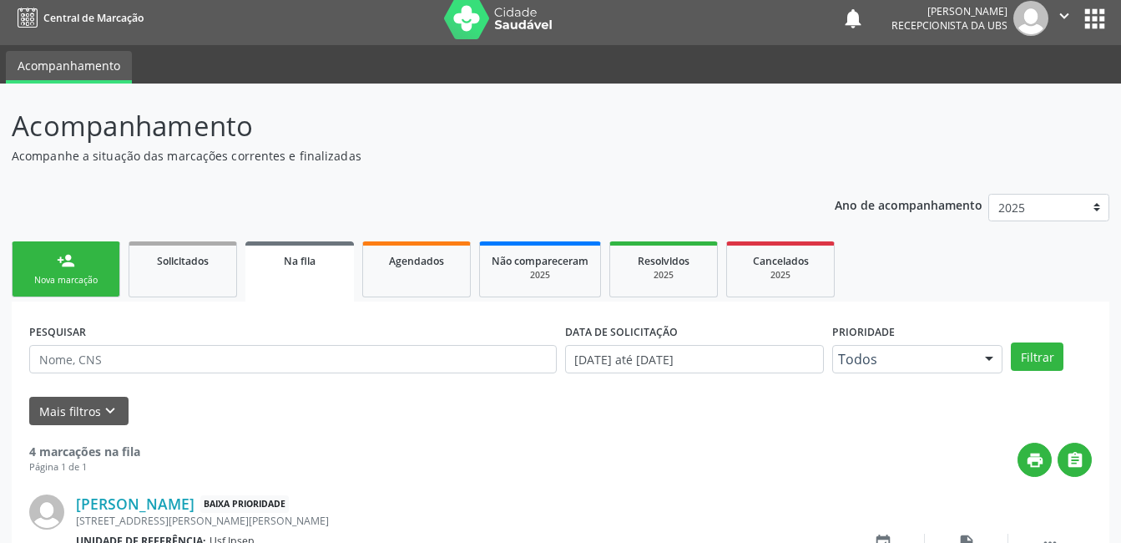
click at [1075, 23] on button "" at bounding box center [1065, 18] width 32 height 35
click at [1015, 104] on link "Sair" at bounding box center [1021, 93] width 115 height 23
